Goal: Check status: Check status

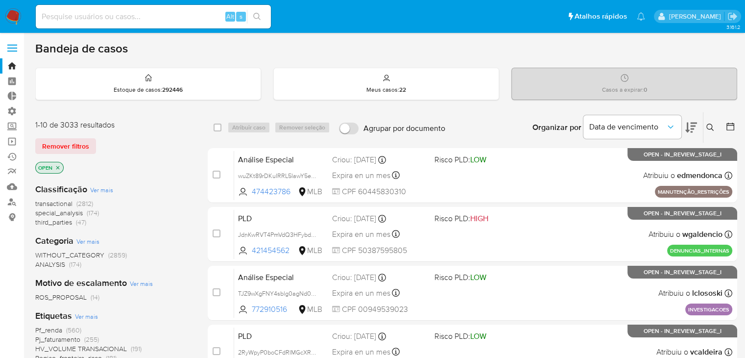
click at [168, 20] on input at bounding box center [153, 16] width 235 height 13
paste input "2361893969"
type input "2361893969"
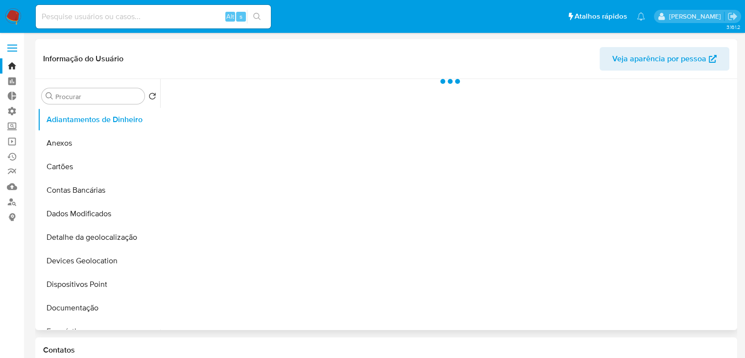
select select "10"
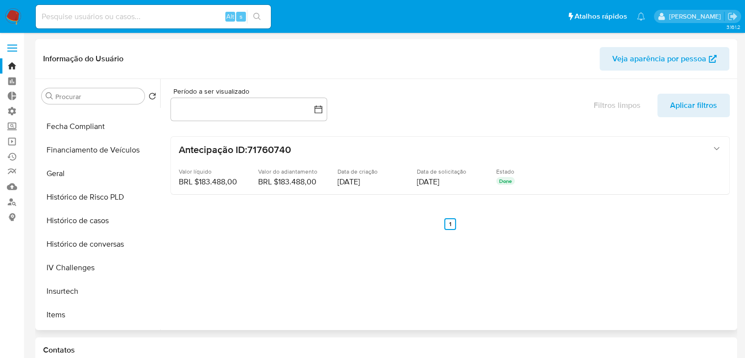
scroll to position [252, 0]
click at [114, 178] on button "Geral" at bounding box center [95, 173] width 115 height 24
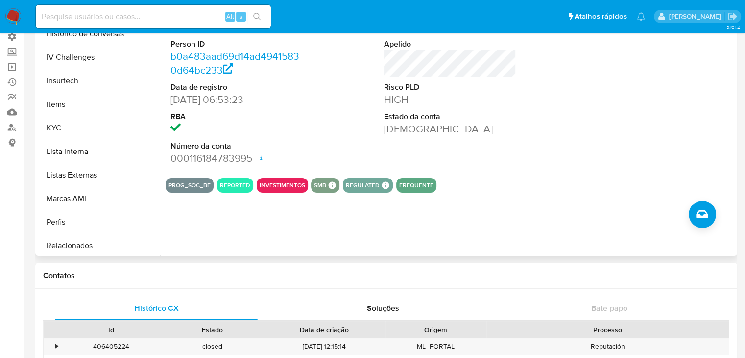
scroll to position [72, 0]
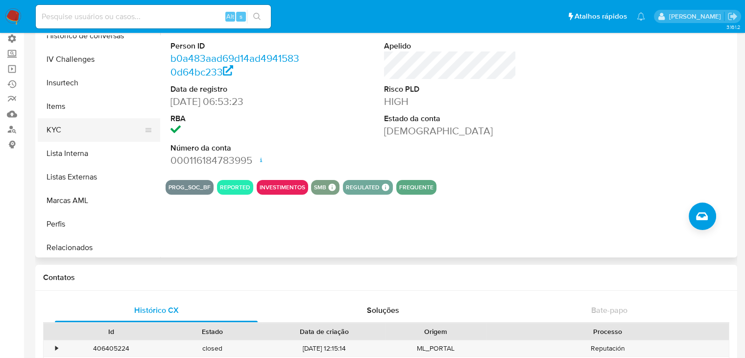
click at [95, 130] on button "KYC" at bounding box center [95, 130] width 115 height 24
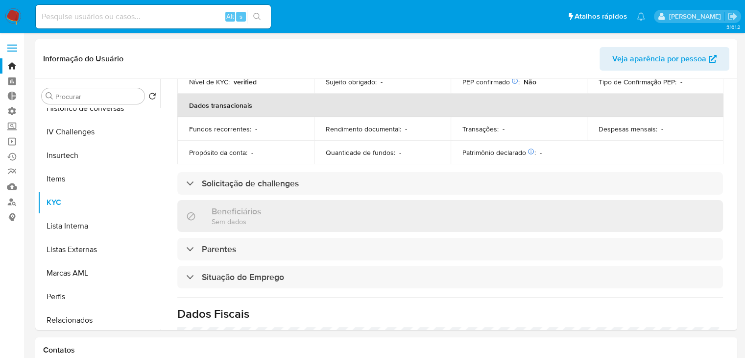
scroll to position [256, 0]
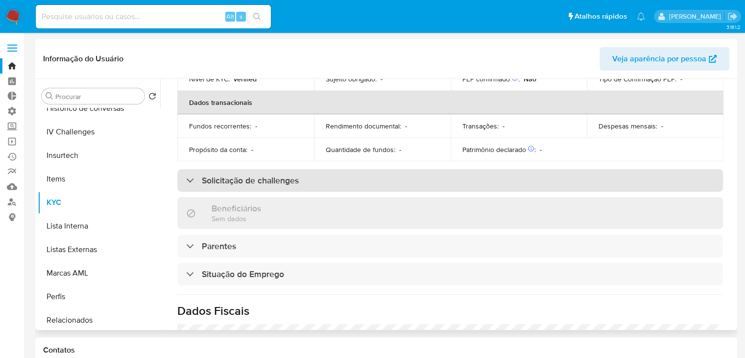
click at [582, 173] on div "Solicitação de challenges" at bounding box center [450, 180] width 546 height 23
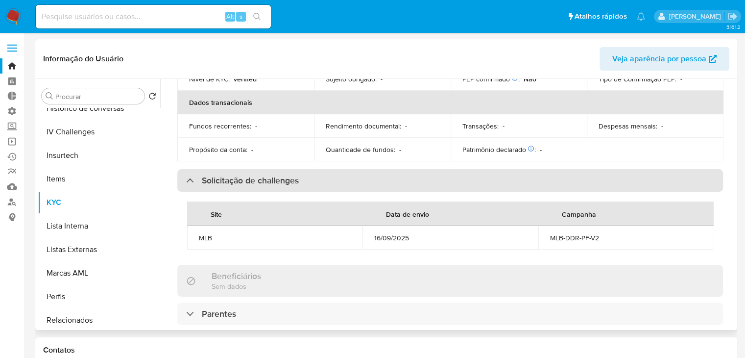
click at [582, 173] on div "Solicitação de challenges" at bounding box center [450, 180] width 546 height 23
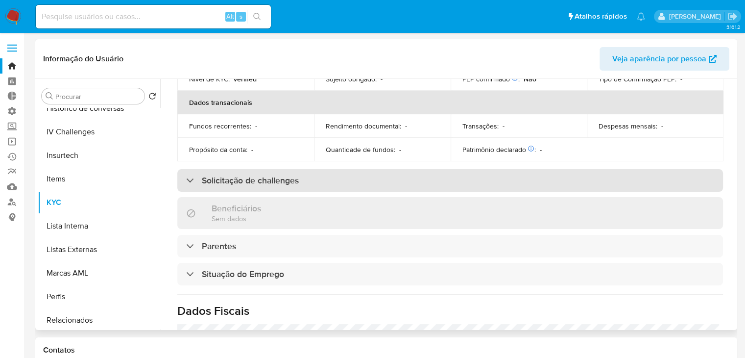
click at [605, 181] on div "Solicitação de challenges" at bounding box center [450, 180] width 546 height 23
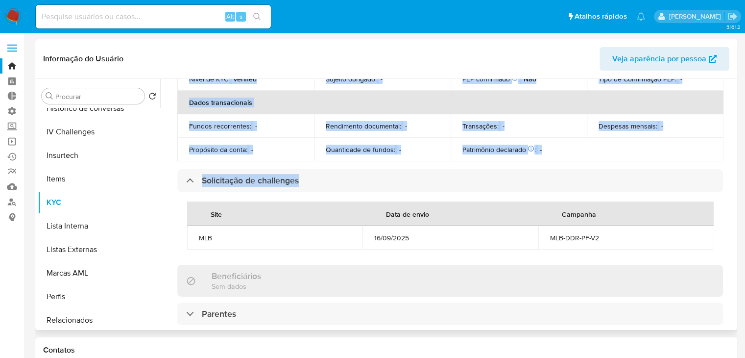
drag, startPoint x: 735, startPoint y: 224, endPoint x: 733, endPoint y: 124, distance: 100.4
click at [733, 124] on div "Procurar Retornar ao pedido padrão Adiantamentos de Dinheiro Anexos Cartões Con…" at bounding box center [386, 204] width 702 height 251
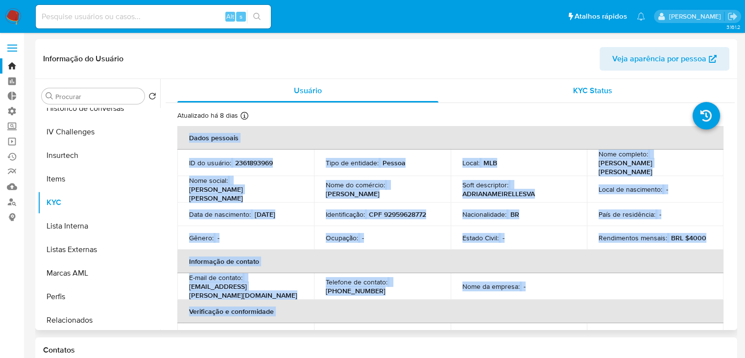
click at [573, 86] on span "KYC Status" at bounding box center [592, 90] width 39 height 11
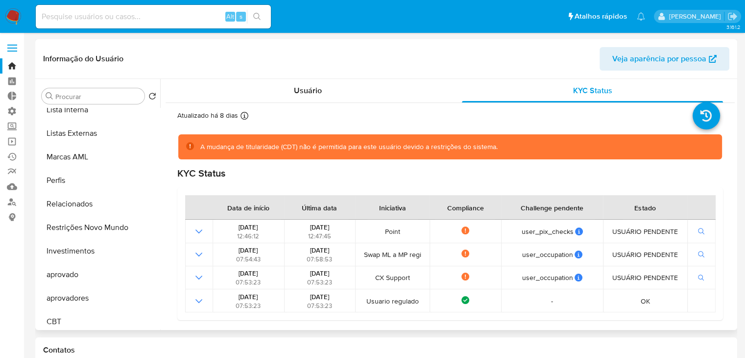
scroll to position [507, 0]
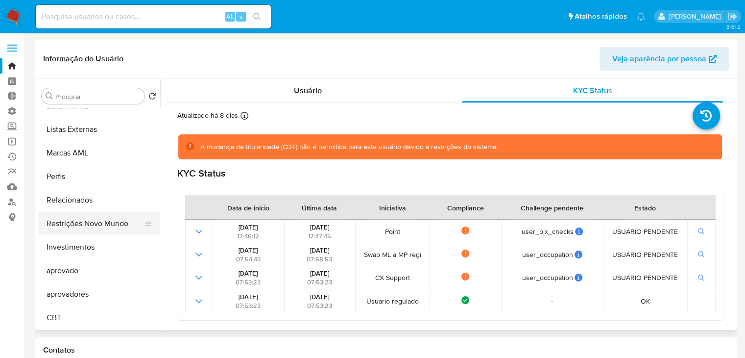
click at [116, 230] on button "Restrições Novo Mundo" at bounding box center [95, 224] width 115 height 24
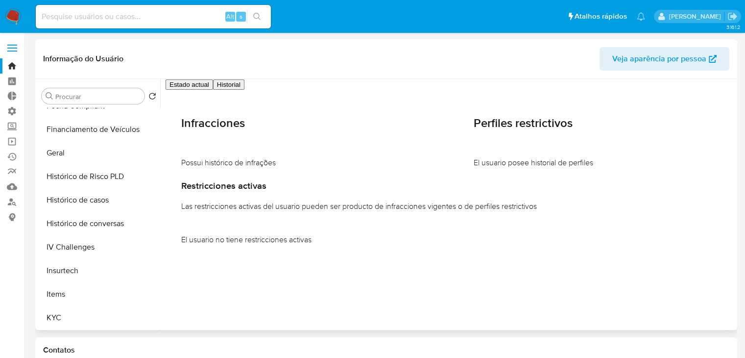
scroll to position [248, 0]
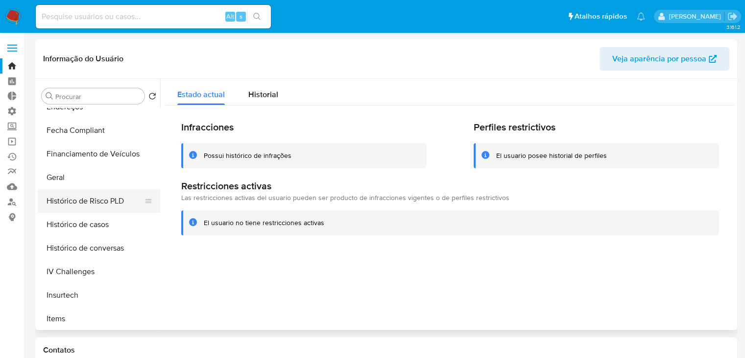
click at [126, 201] on button "Histórico de Risco PLD" at bounding box center [95, 201] width 115 height 24
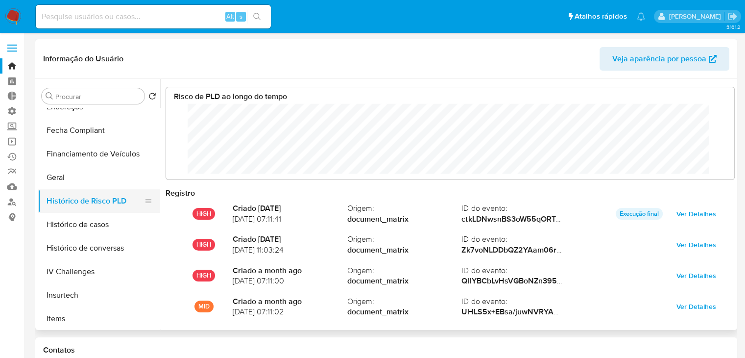
scroll to position [73, 549]
click at [115, 224] on button "Histórico de casos" at bounding box center [95, 225] width 115 height 24
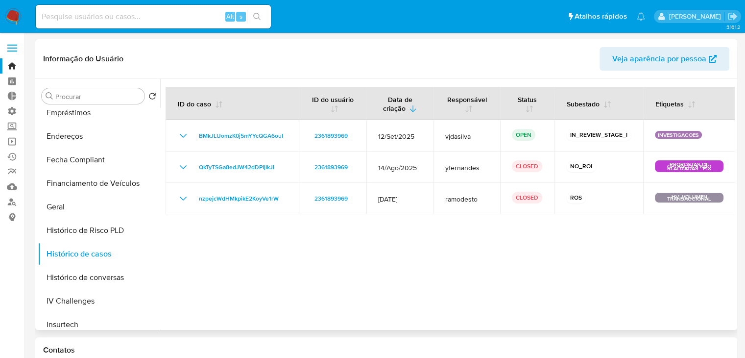
scroll to position [219, 0]
click at [112, 210] on button "Geral" at bounding box center [95, 206] width 115 height 24
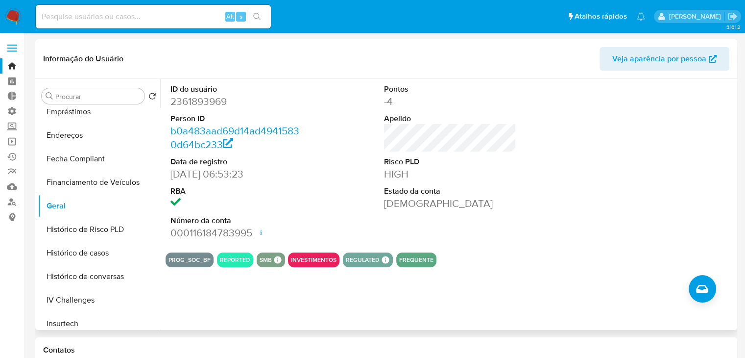
click at [662, 57] on span "Veja aparência por pessoa" at bounding box center [659, 59] width 94 height 24
